Goal: Information Seeking & Learning: Learn about a topic

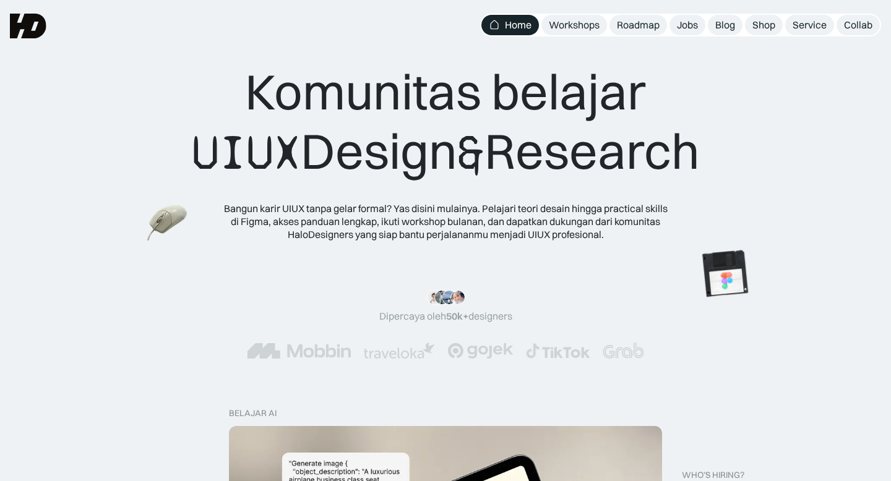
click at [519, 27] on div "Home" at bounding box center [518, 25] width 27 height 13
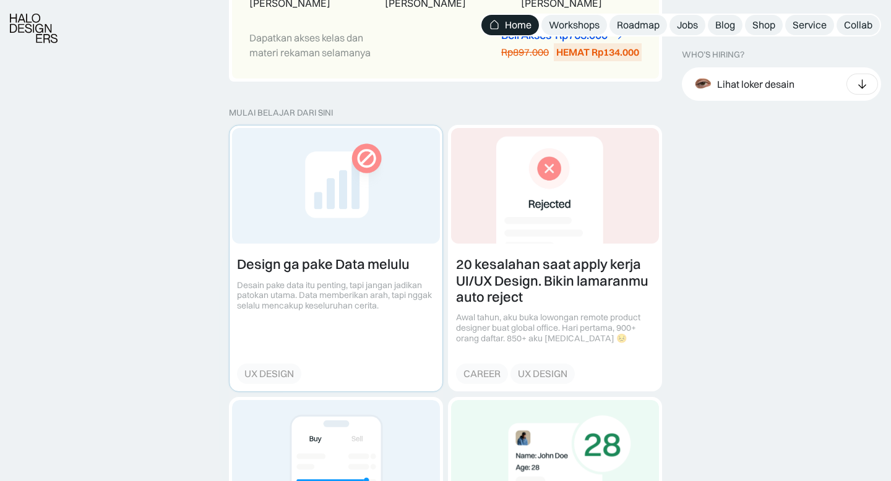
scroll to position [1304, 0]
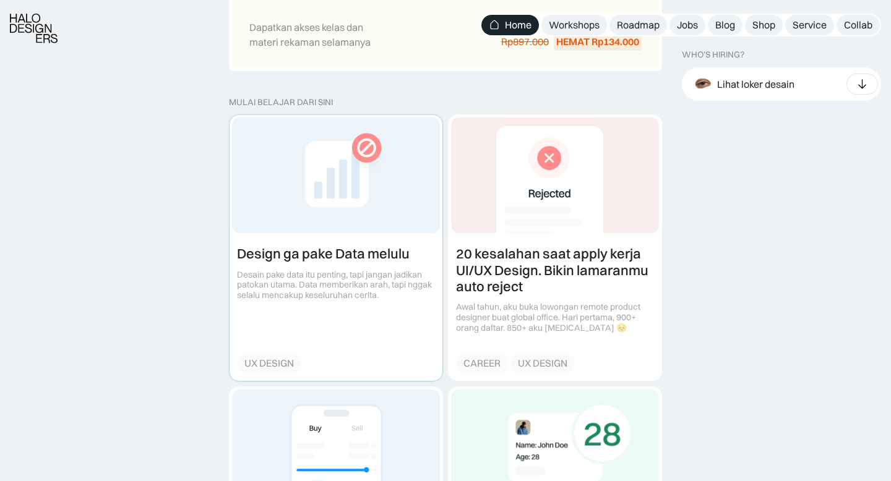
click at [367, 228] on link at bounding box center [336, 247] width 213 height 265
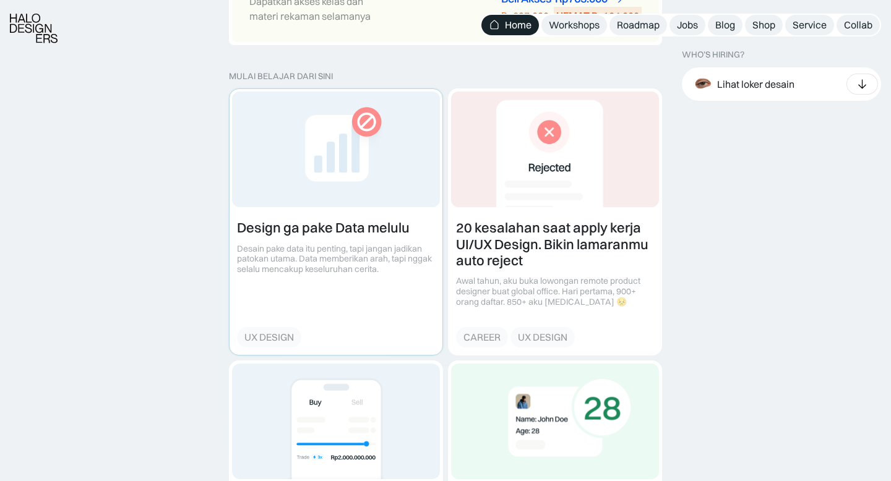
scroll to position [1359, 0]
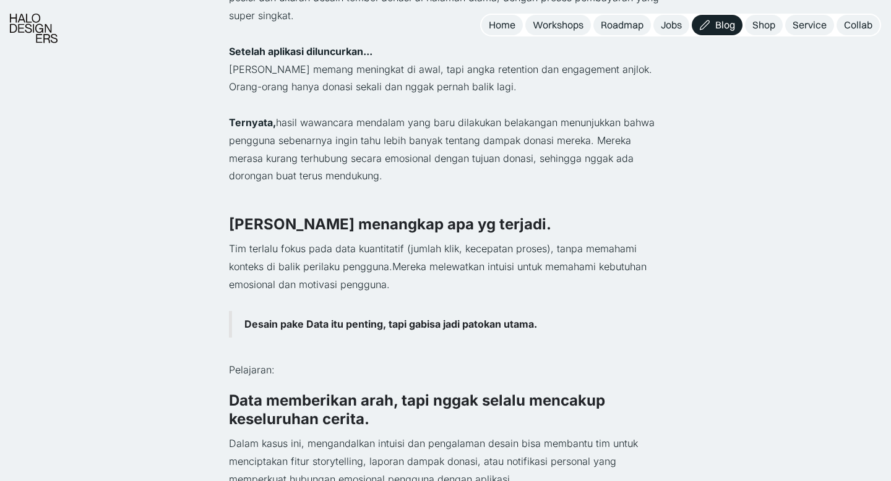
scroll to position [625, 0]
